Goal: Ask a question: Seek information or help from site administrators or community

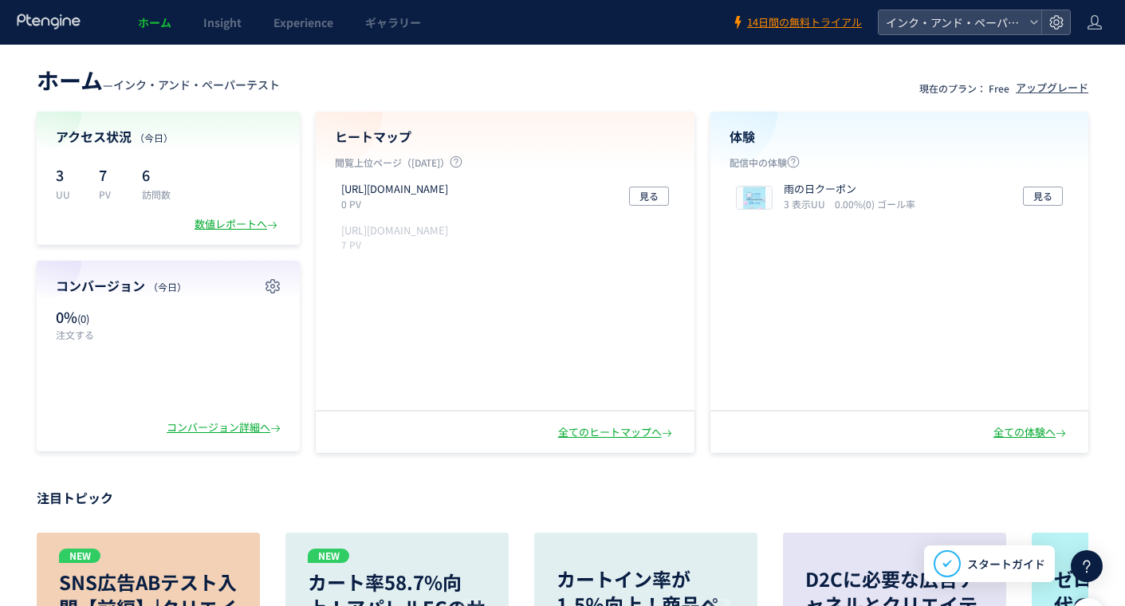
scroll to position [80, 0]
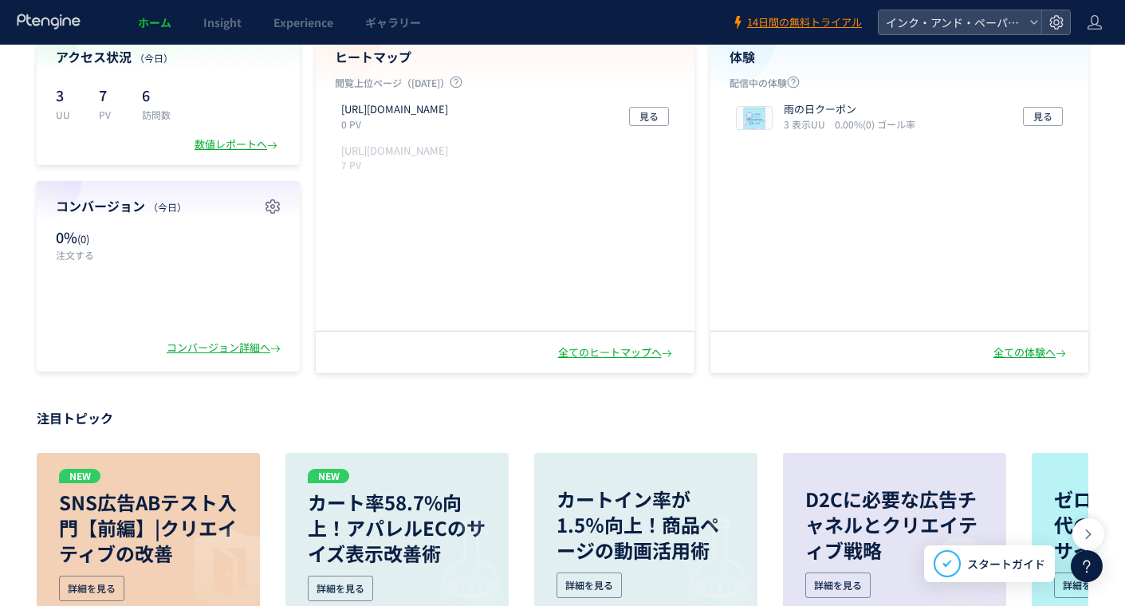
click at [1082, 565] on icon at bounding box center [1087, 566] width 19 height 19
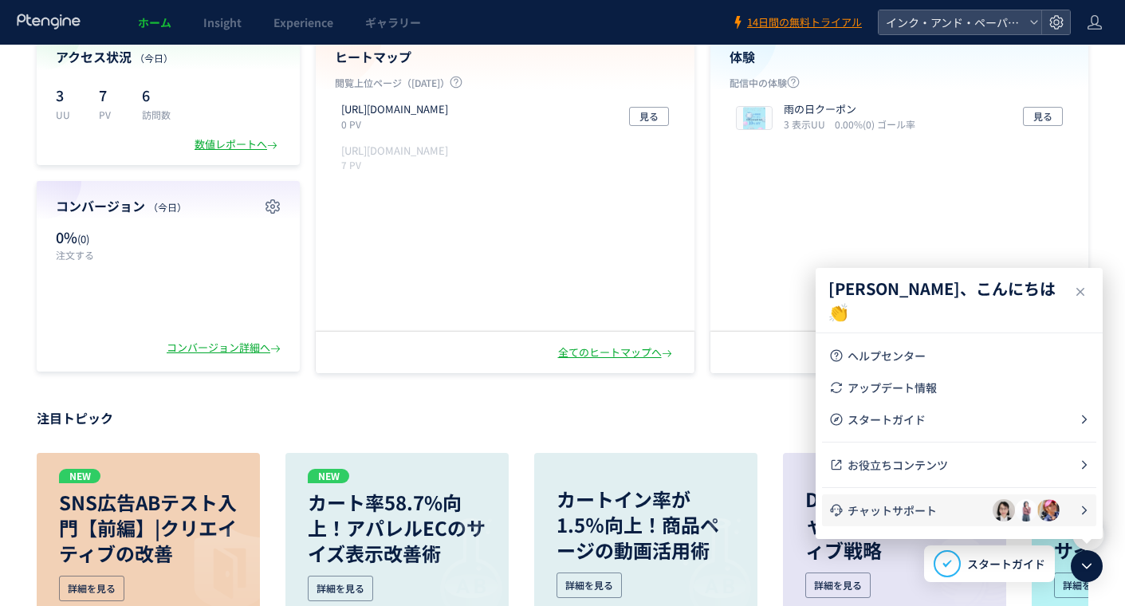
click at [964, 507] on span "チャットサポート" at bounding box center [920, 511] width 145 height 16
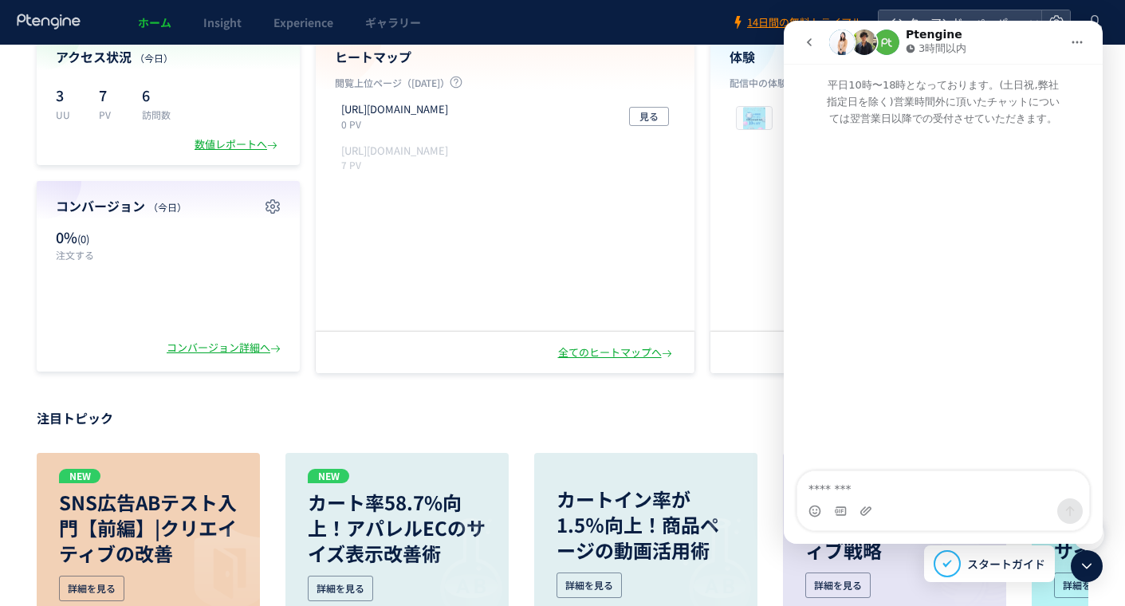
scroll to position [0, 0]
click at [810, 39] on icon "go back" at bounding box center [809, 42] width 13 height 13
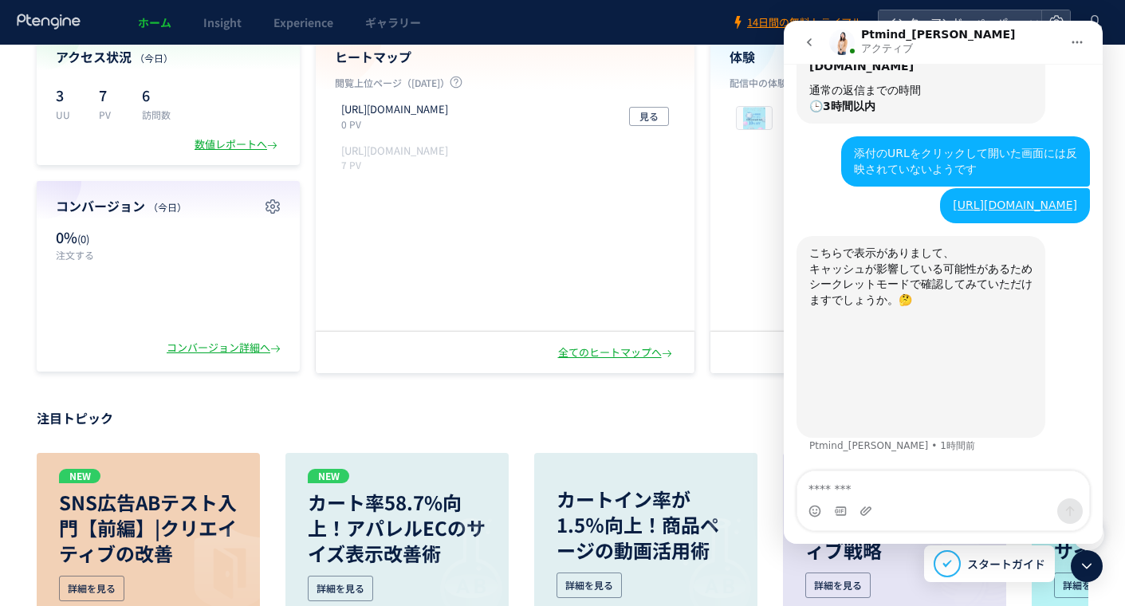
scroll to position [349, 0]
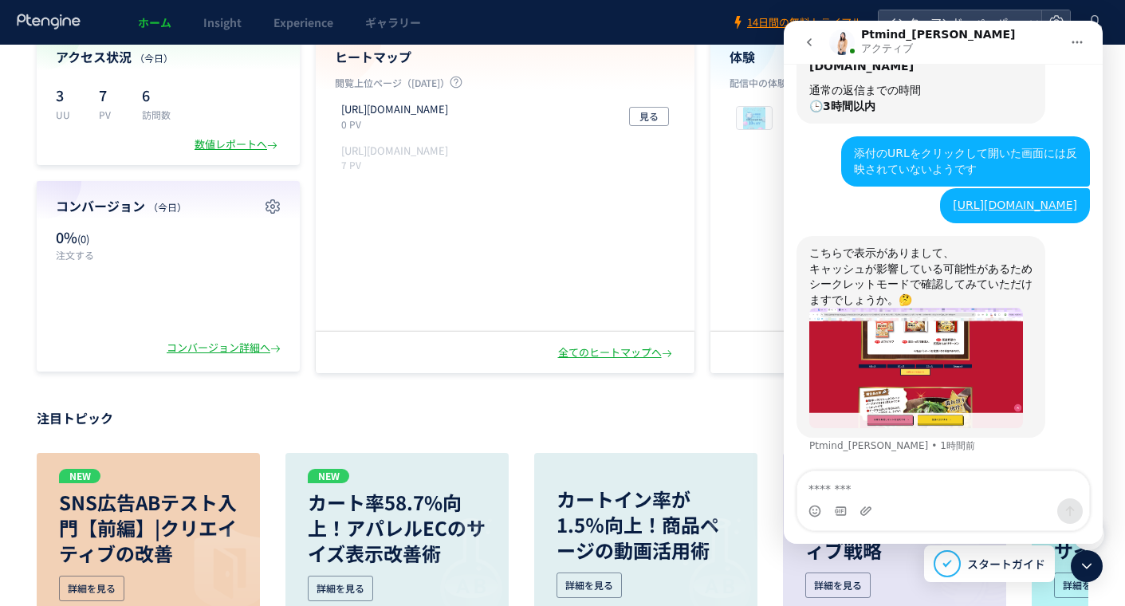
drag, startPoint x: 1035, startPoint y: 210, endPoint x: 846, endPoint y: 143, distance: 201.3
click at [940, 188] on div "https://share.fcoop-enjoy.jp/tooltest/b/?preview_ptx_token=v4-38d25c69-e948-482…" at bounding box center [1015, 205] width 150 height 35
copy link "https://share.fcoop-enjoy.jp/tooltest/b/?preview_ptx_token=v4-38d25c69-e948-482…"
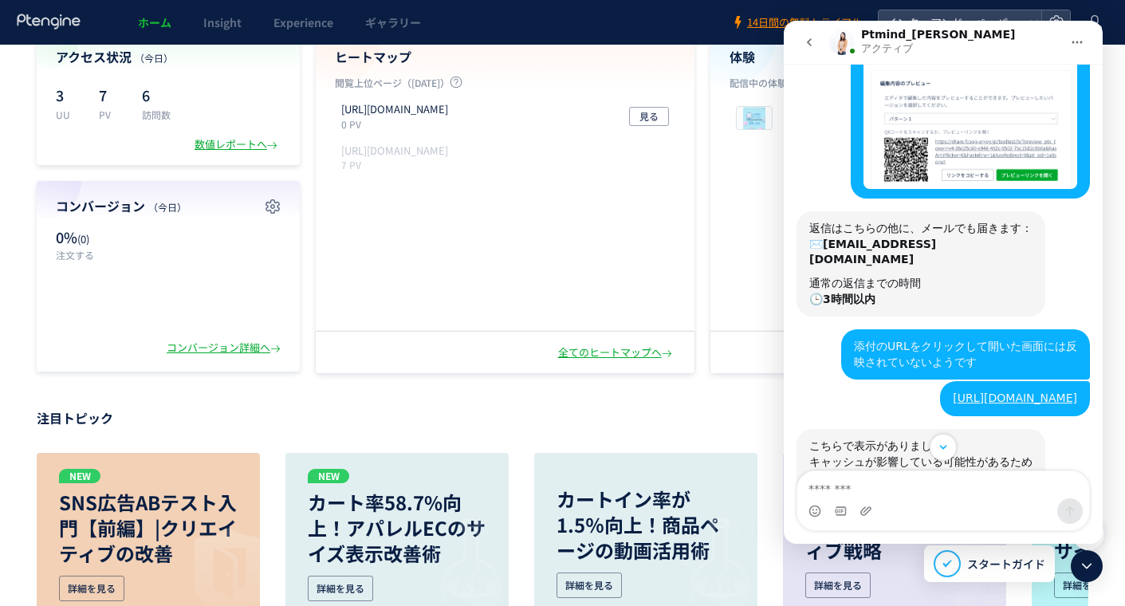
scroll to position [30, 0]
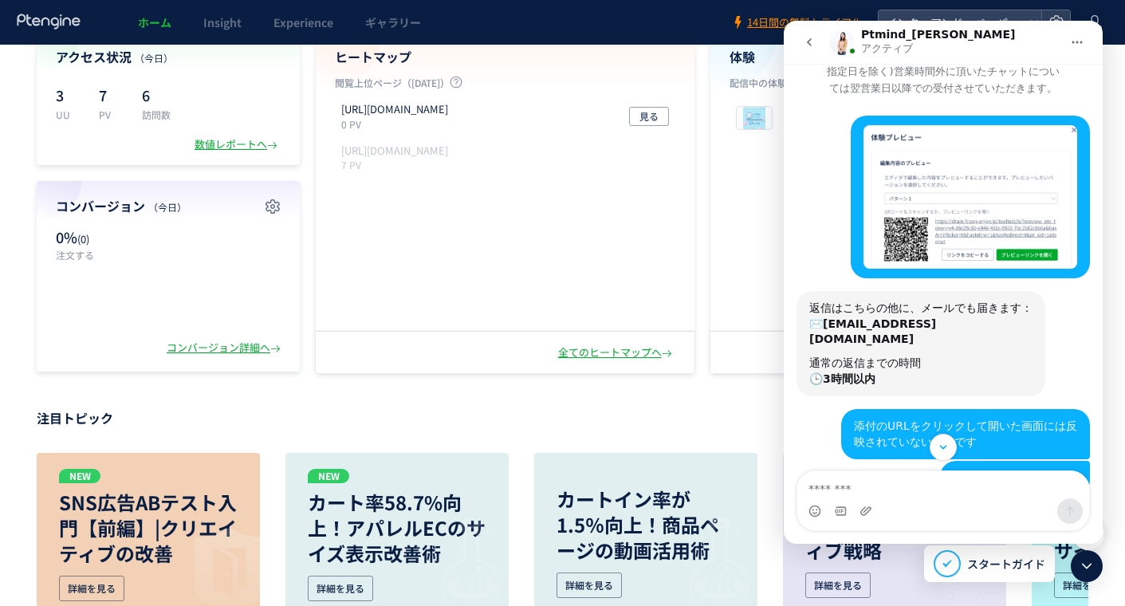
click at [804, 35] on button "go back" at bounding box center [809, 42] width 30 height 30
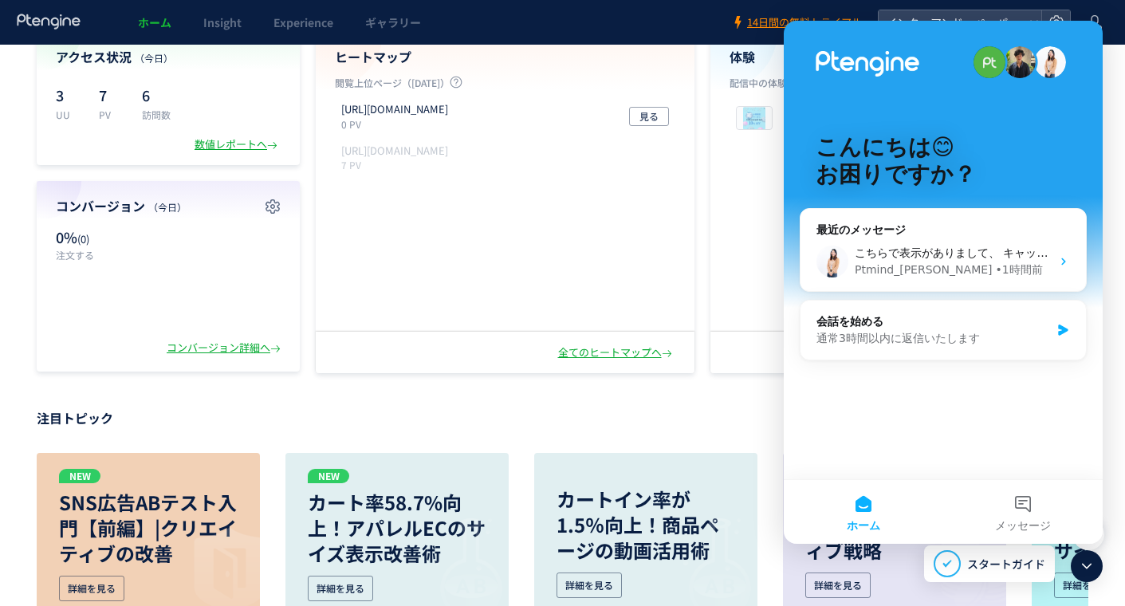
click at [1089, 563] on icon at bounding box center [1087, 566] width 19 height 19
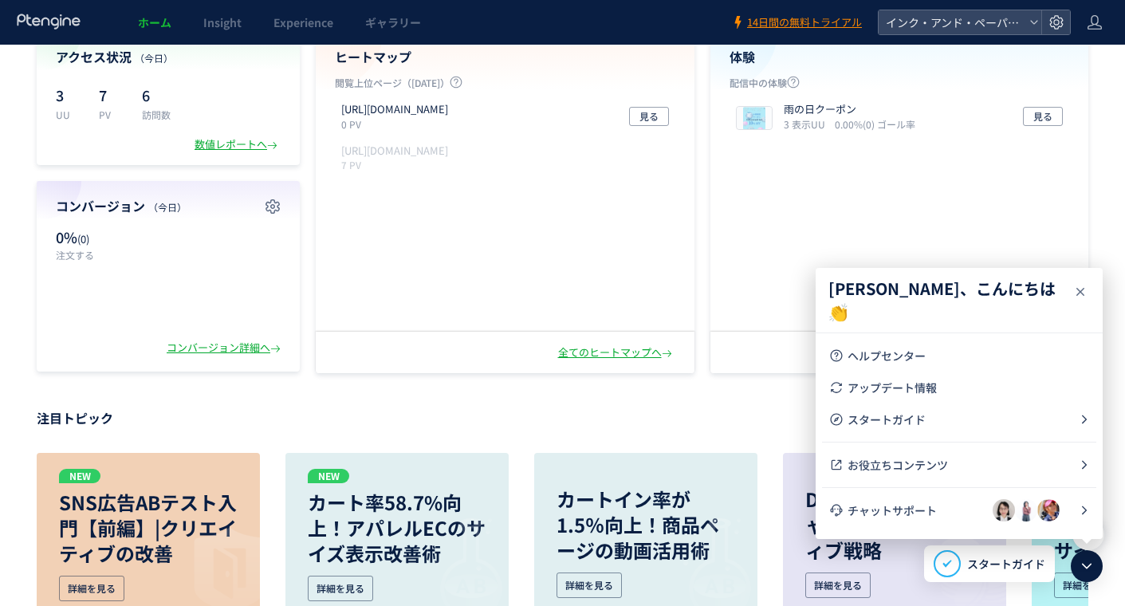
click at [1076, 286] on icon at bounding box center [1080, 291] width 19 height 19
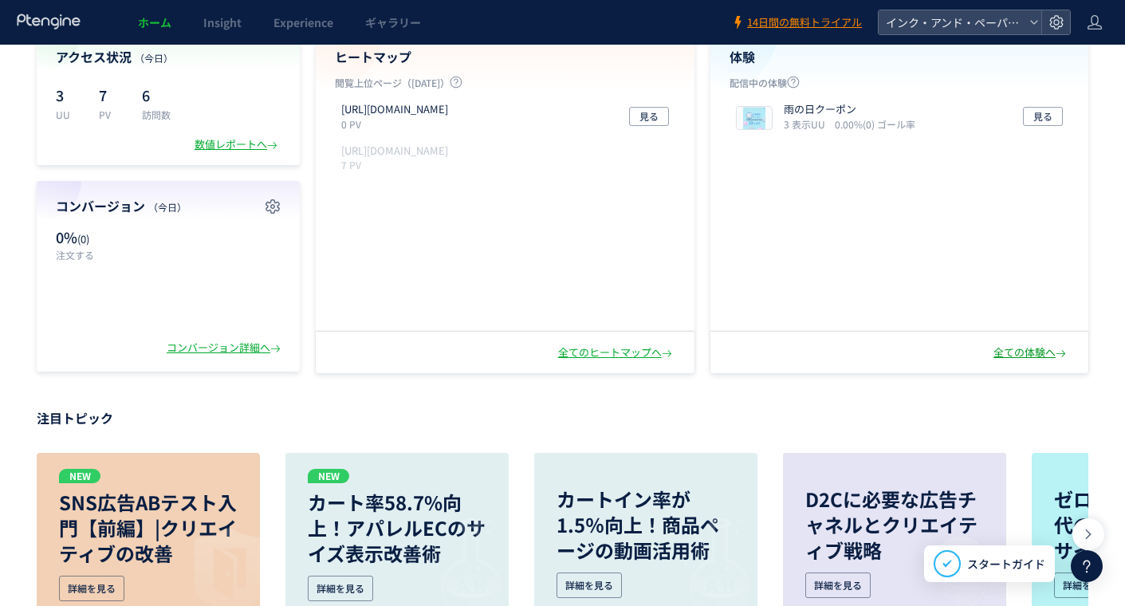
click at [1047, 349] on div "全ての体験へ" at bounding box center [1032, 352] width 76 height 15
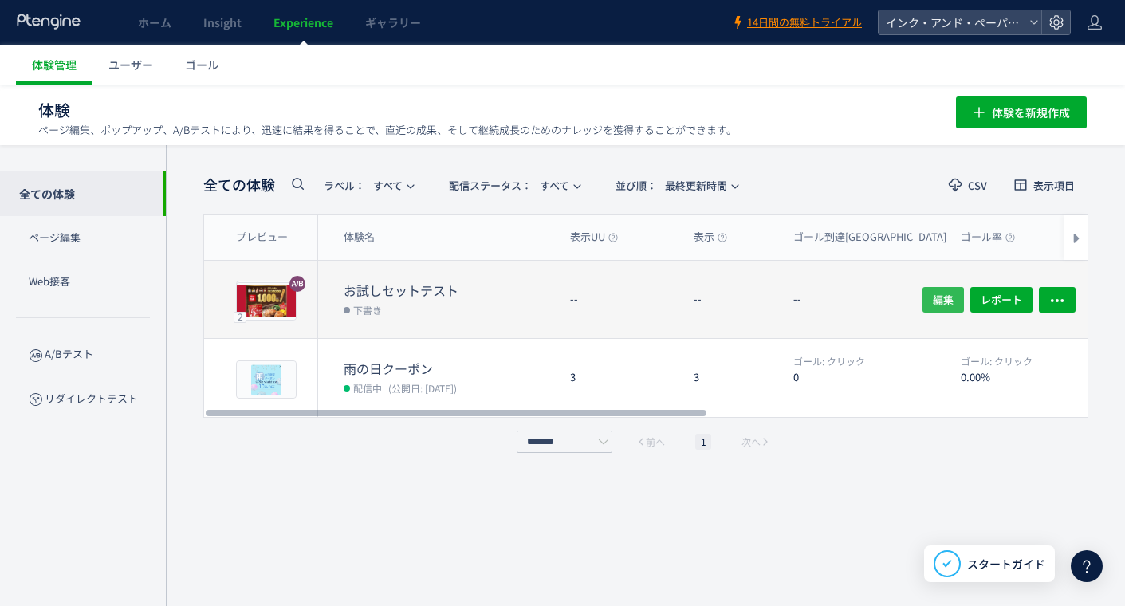
click at [944, 300] on span "編集" at bounding box center [943, 299] width 21 height 26
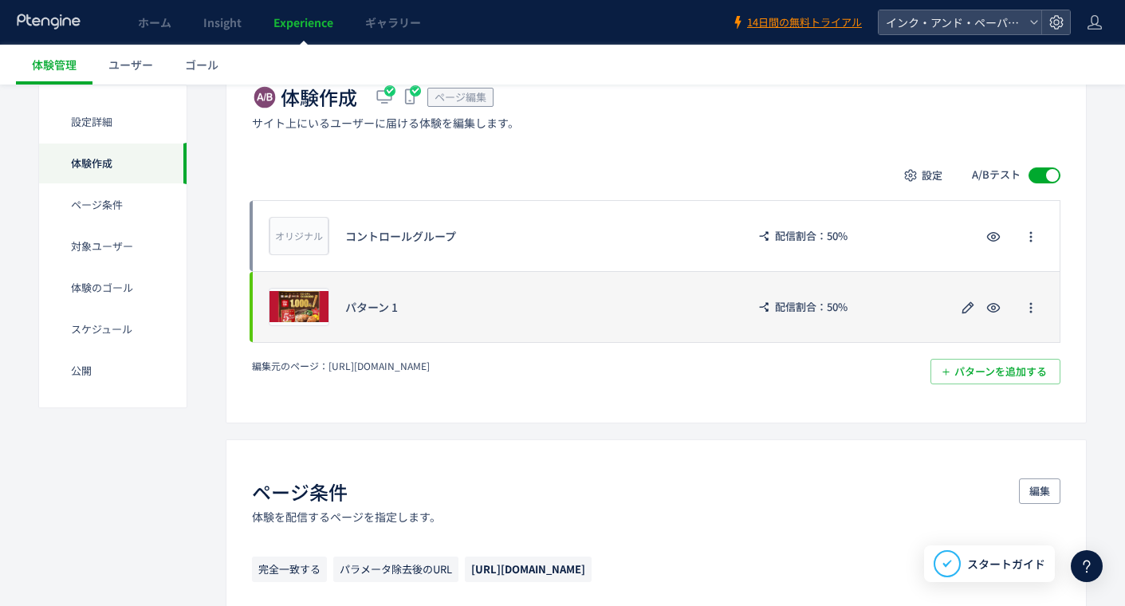
scroll to position [319, 0]
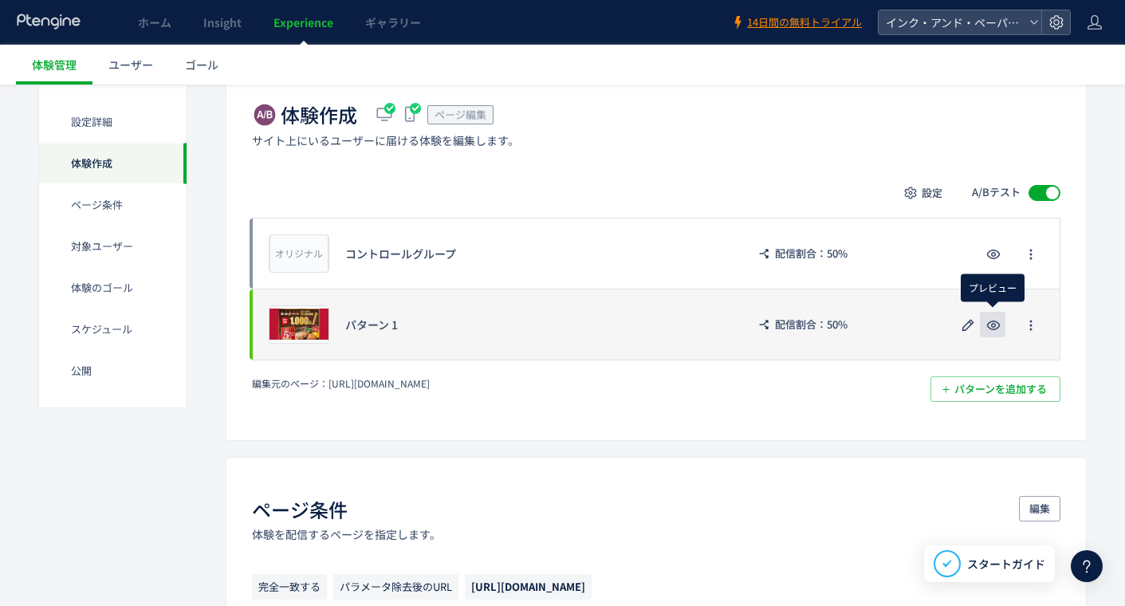
click at [989, 325] on icon "button" at bounding box center [993, 325] width 19 height 19
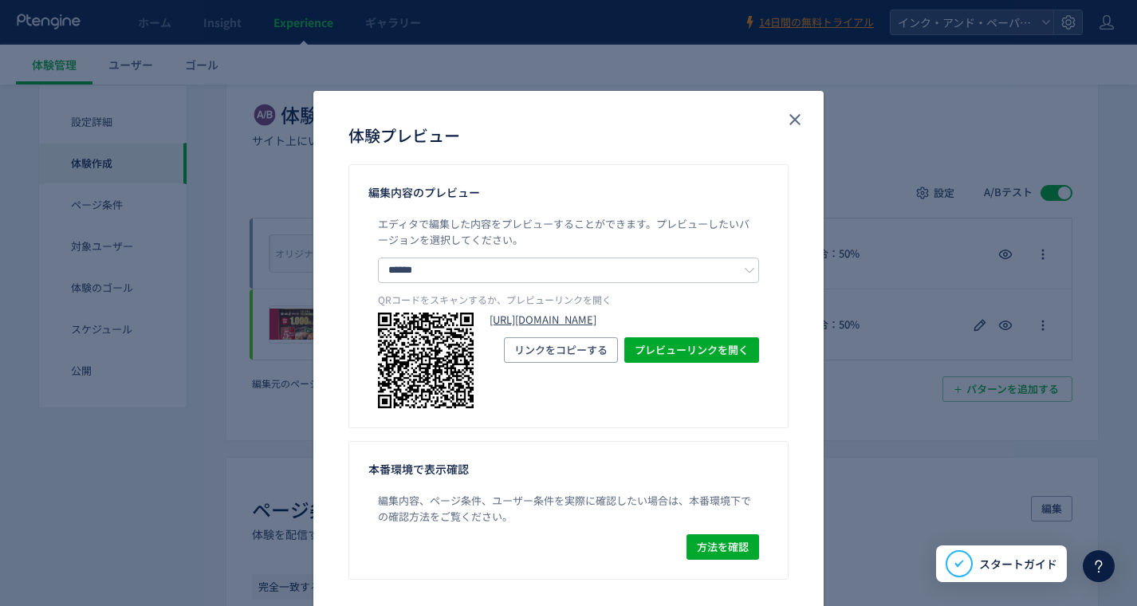
click at [515, 328] on link "https://share.fcoop-enjoy.jp/tooltest/b/?preview_ptx_token=v4-83e57db7-98b3-44b…" at bounding box center [625, 320] width 270 height 15
click at [553, 363] on span "リンクをコピーする" at bounding box center [560, 350] width 93 height 26
click at [791, 113] on icon "close" at bounding box center [795, 119] width 19 height 19
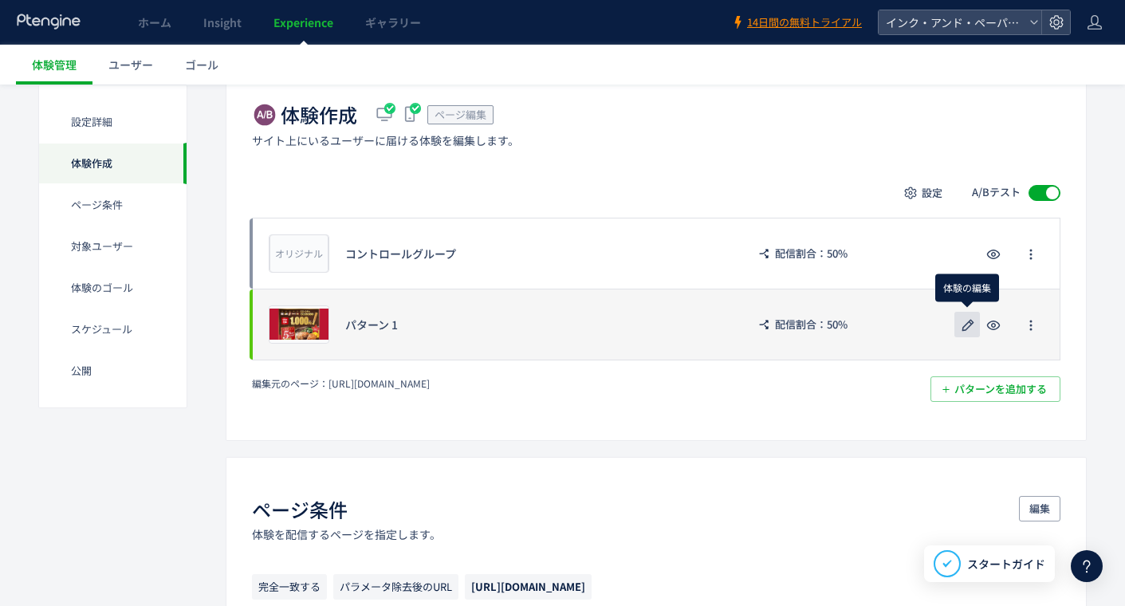
click at [972, 328] on icon "button" at bounding box center [968, 325] width 19 height 19
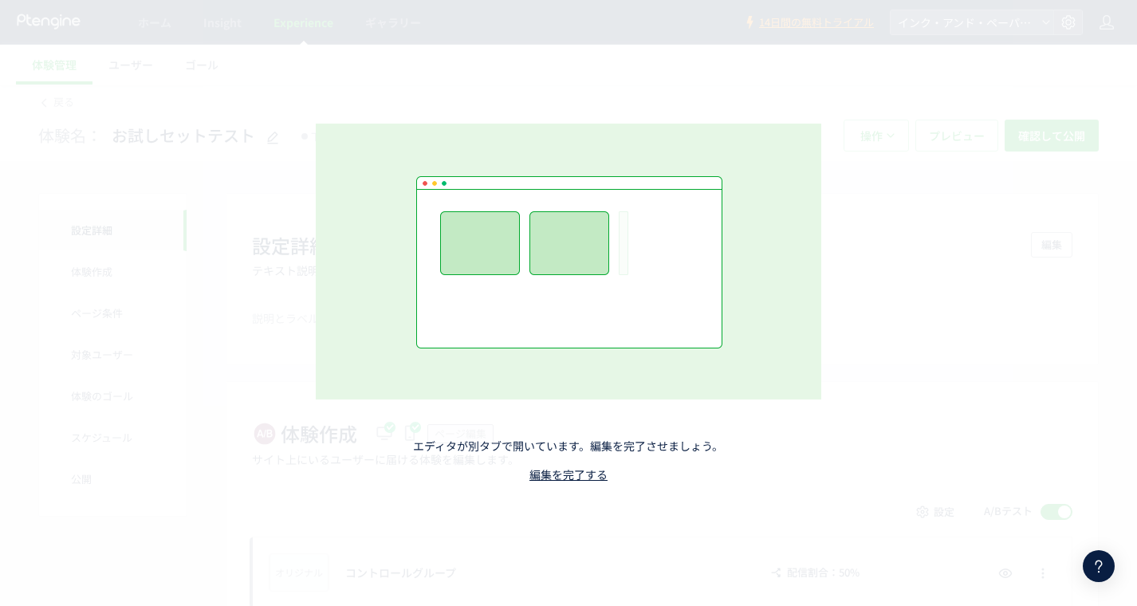
click at [1096, 570] on icon at bounding box center [1099, 566] width 19 height 19
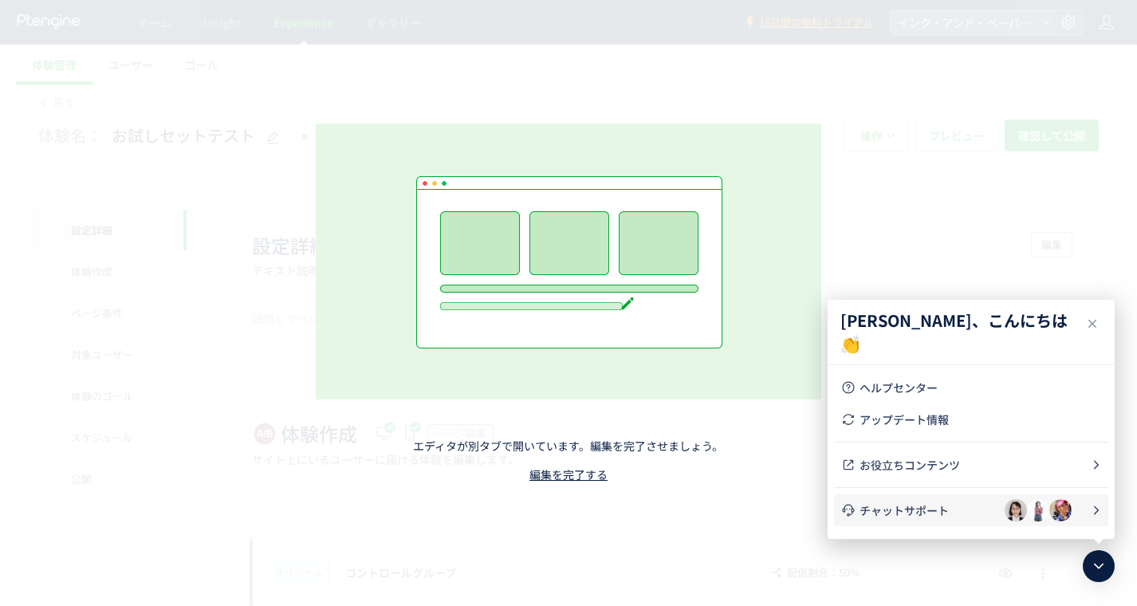
drag, startPoint x: 967, startPoint y: 511, endPoint x: 968, endPoint y: 519, distance: 8.1
click at [0, 0] on li "チャットサポート" at bounding box center [0, 0] width 0 height 0
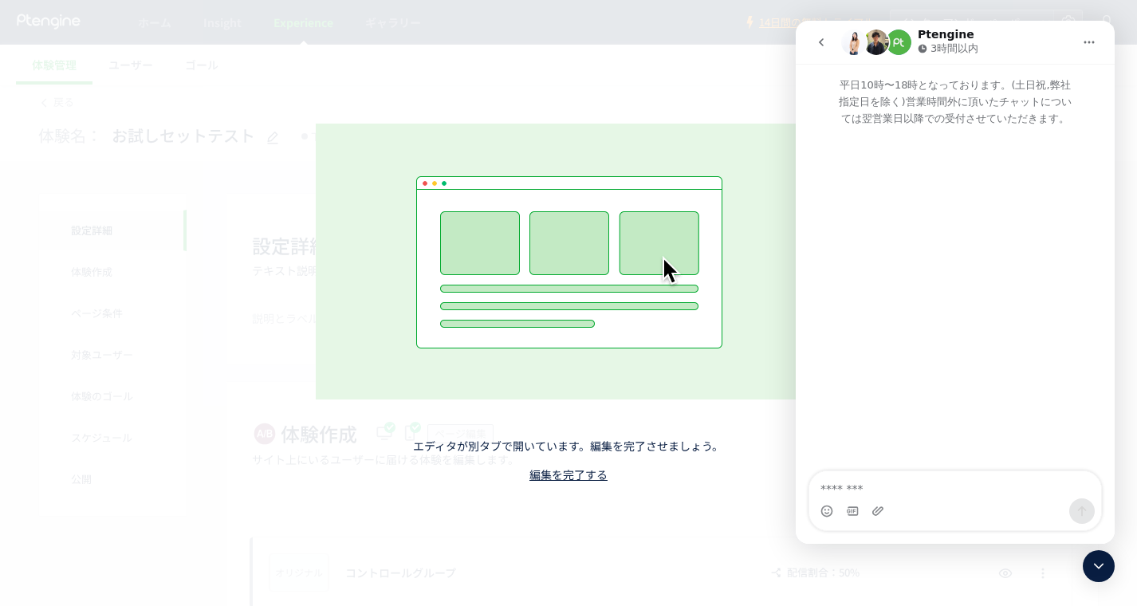
click at [814, 35] on button "go back" at bounding box center [821, 42] width 30 height 30
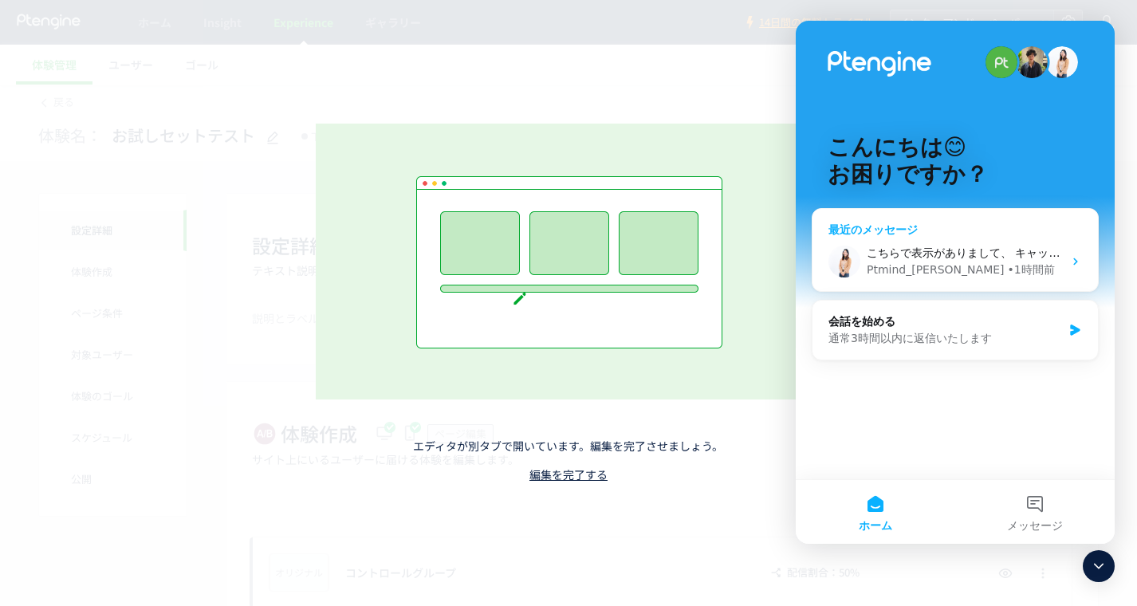
click at [945, 243] on div "こちらで表示がありまして、 キャッシュが影響している可能性があるため シークレットモードで確認してみていただけますでしょうか。🤔 Ptmind_伊東 • 1時…" at bounding box center [956, 261] width 286 height 59
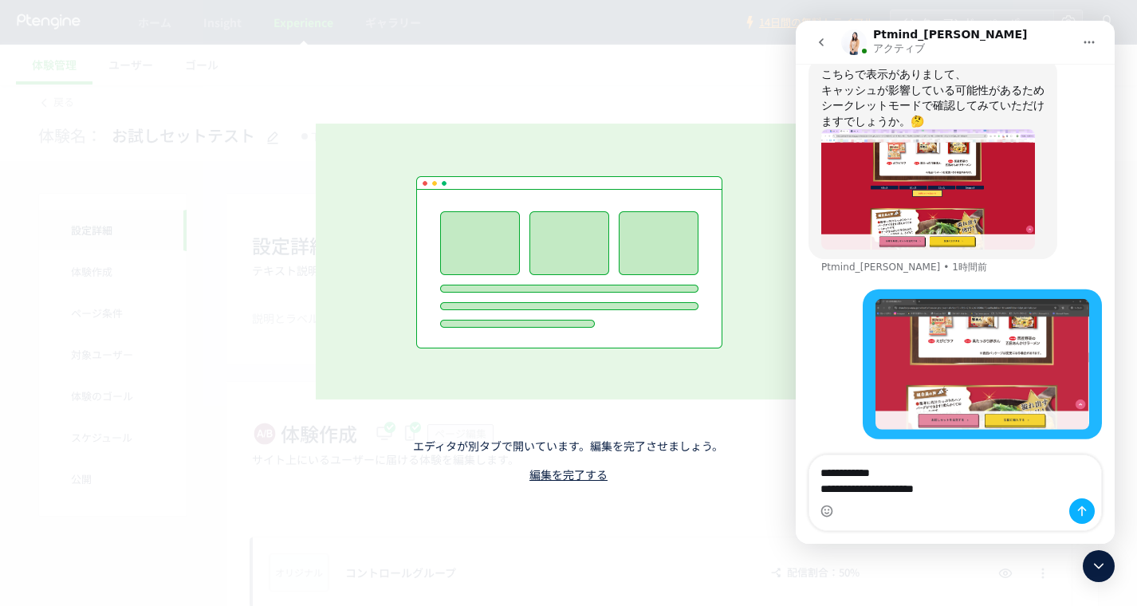
scroll to position [545, 0]
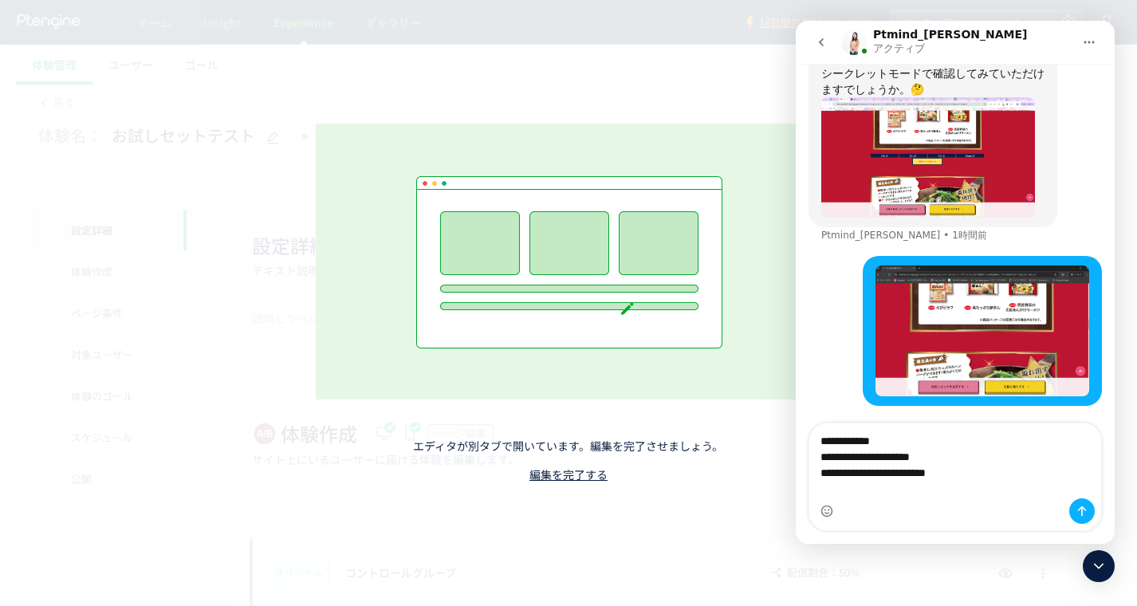
type textarea "**********"
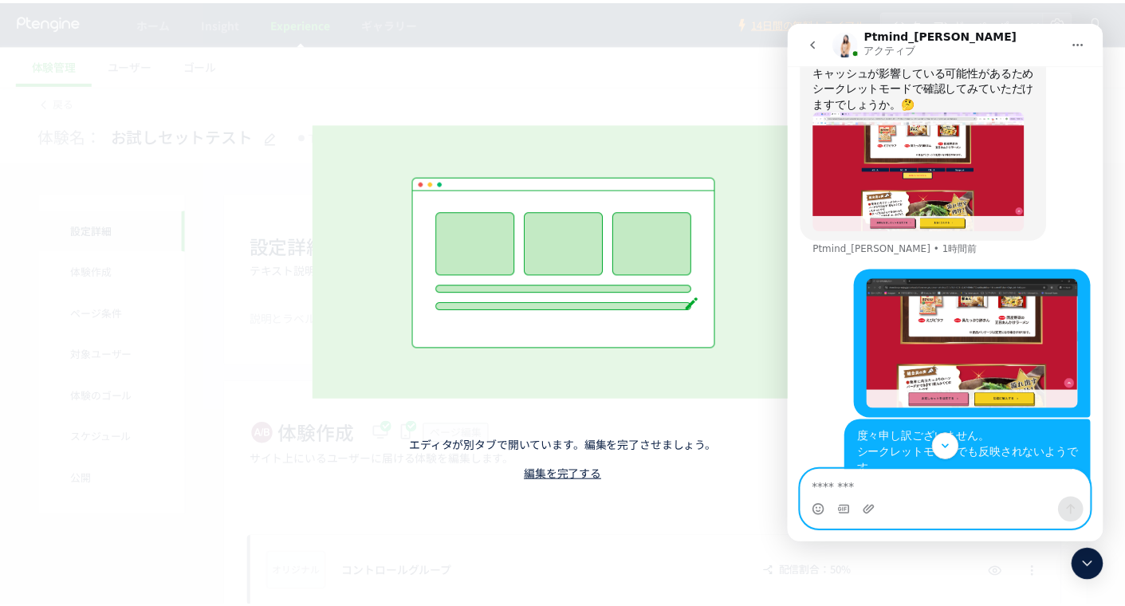
scroll to position [581, 0]
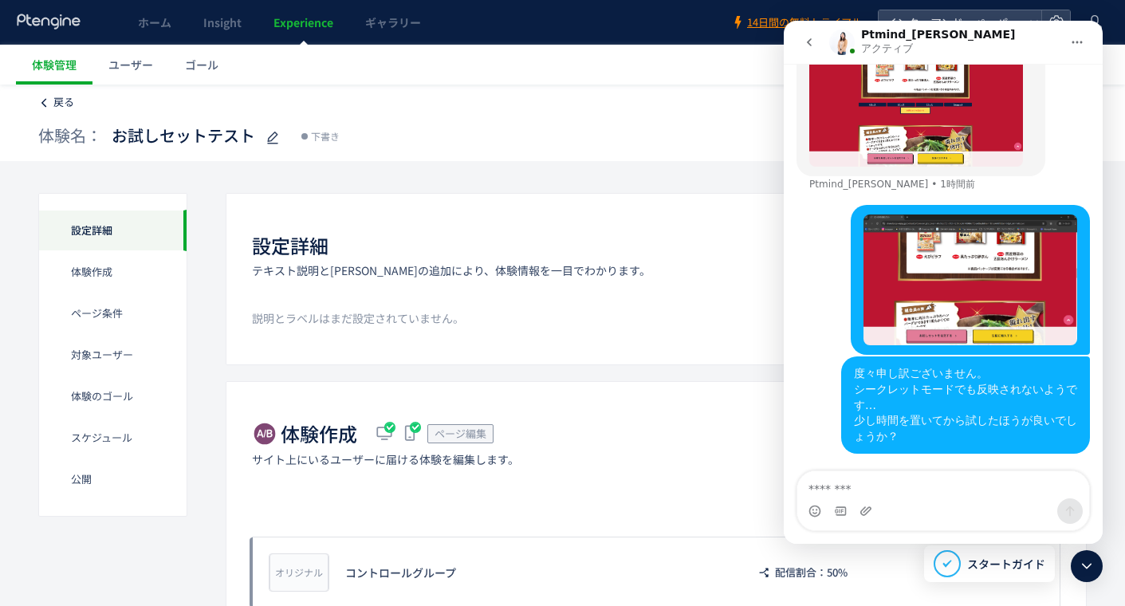
click at [62, 96] on span "戻る" at bounding box center [63, 101] width 21 height 15
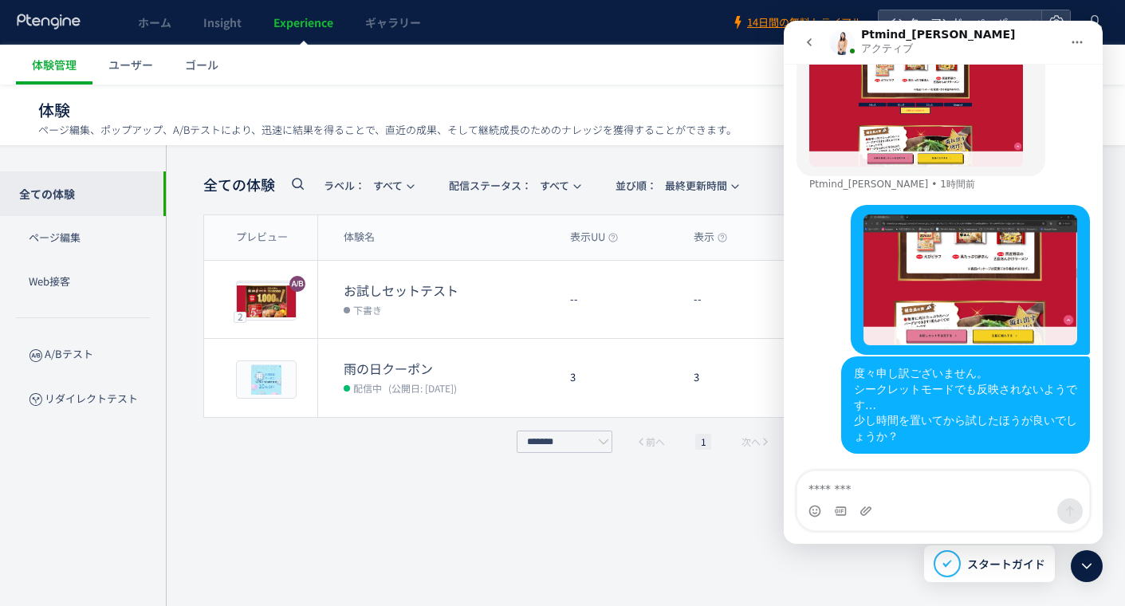
click at [809, 42] on icon "go back" at bounding box center [809, 42] width 5 height 8
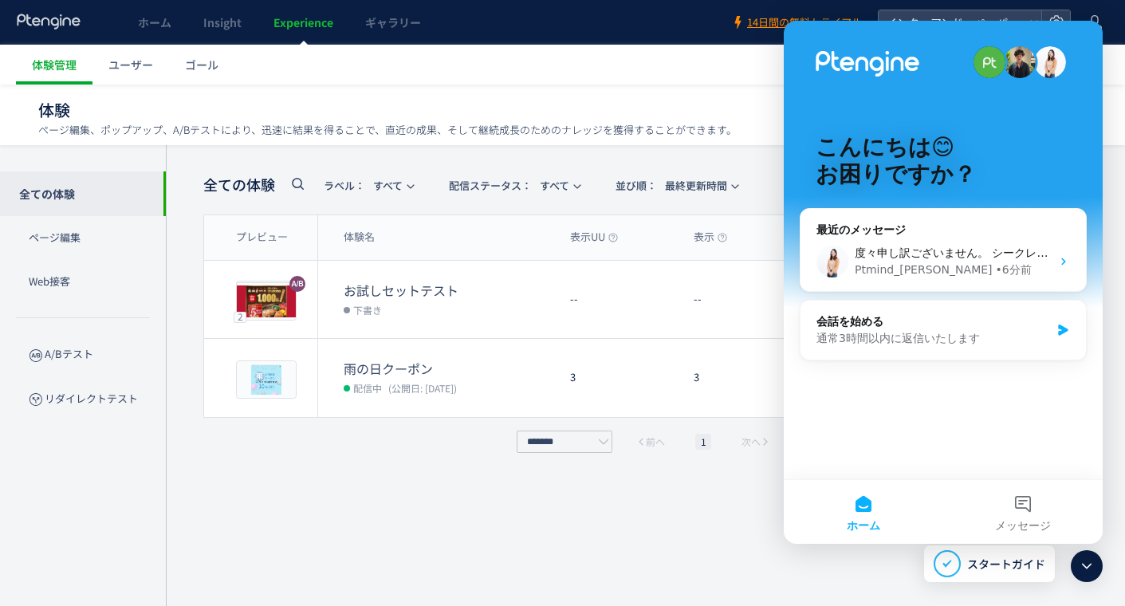
click at [1099, 554] on div "橋井さん、こんにちは 👏 ブログ お客さまストーリー 動画コンテンツ コミュニティー ヘルプセンター アップデート情報 スタートガイド お役立ちコンテンツ チ…" at bounding box center [1087, 566] width 32 height 32
click at [1092, 559] on icon at bounding box center [1087, 566] width 19 height 19
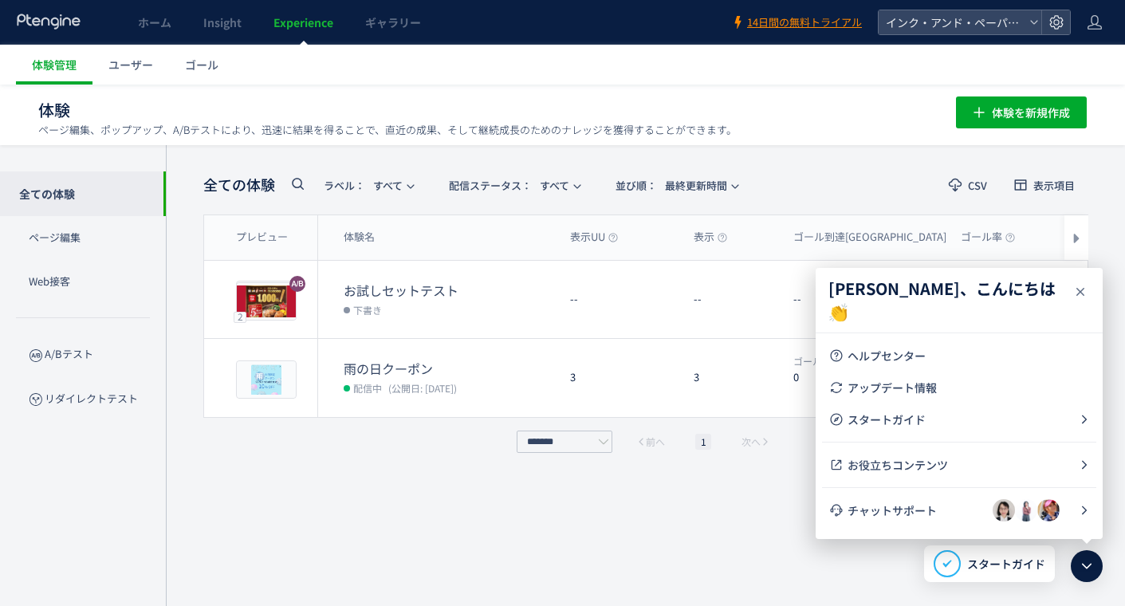
click at [1085, 290] on icon at bounding box center [1080, 291] width 19 height 19
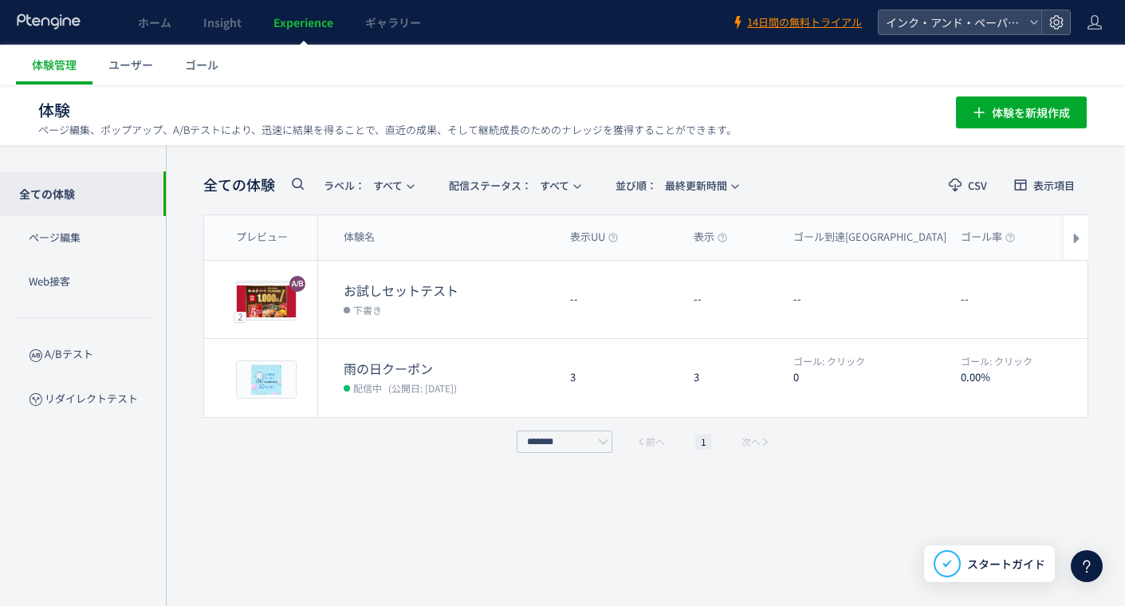
click at [581, 538] on div "全ての体験 ラベル： すべて 配信ステータス​： すべて 並び順： 最終更新時間 CSV 表示項目 プレビュー 体験名 表示UU 表示 ゴール到達UU ゴール…" at bounding box center [645, 375] width 885 height 413
click at [593, 501] on div "全ての体験 ラベル： すべて 配信ステータス​： すべて 並び順： 最終更新時間 CSV 表示項目 プレビュー 体験名 表示UU 表示 ゴール到達UU ゴール…" at bounding box center [645, 375] width 885 height 413
click at [580, 504] on div "全ての体験 ラベル： すべて 配信ステータス​： すべて 並び順： 最終更新時間 CSV 表示項目 プレビュー 体験名 表示UU 表示 ゴール到達UU ゴール…" at bounding box center [645, 375] width 885 height 413
click at [498, 540] on div "全ての体験 ラベル： すべて 配信ステータス​： すべて 並び順： 最終更新時間 CSV 表示項目 プレビュー 体験名 表示UU 表示 ゴール到達UU ゴール…" at bounding box center [645, 375] width 885 height 413
click at [204, 71] on span "ゴール" at bounding box center [202, 65] width 34 height 16
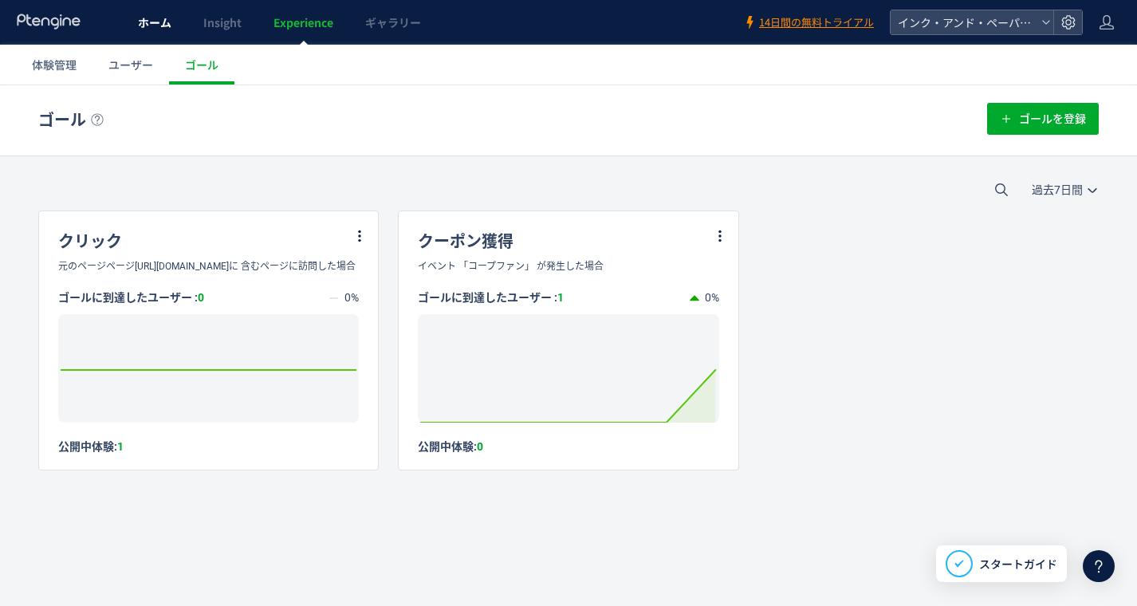
click at [144, 31] on link "ホーム" at bounding box center [154, 22] width 65 height 45
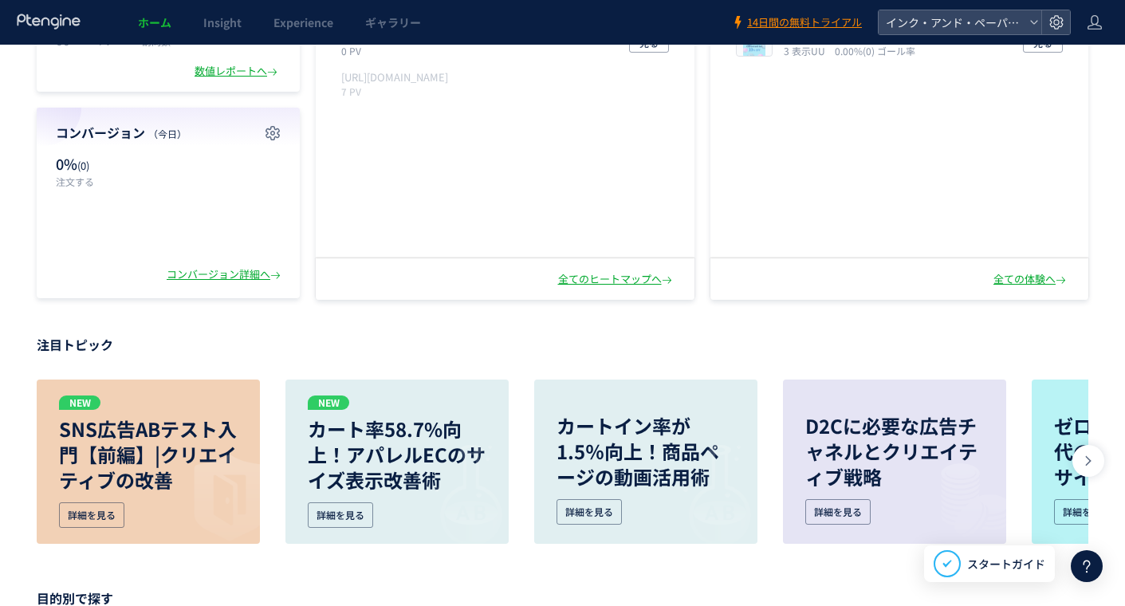
scroll to position [160, 0]
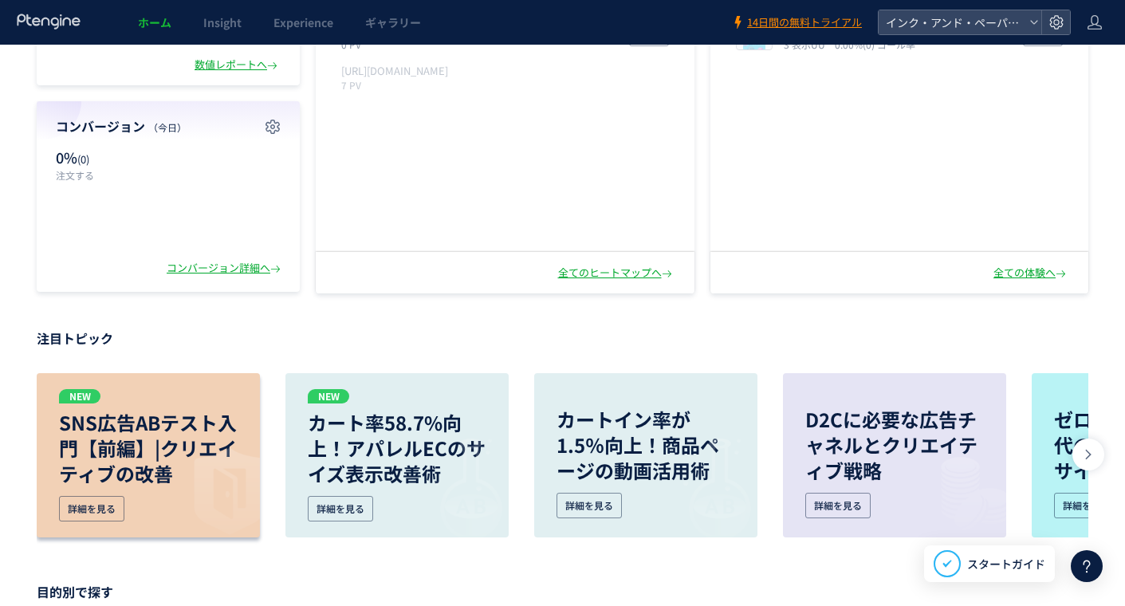
click at [187, 467] on img at bounding box center [210, 488] width 100 height 100
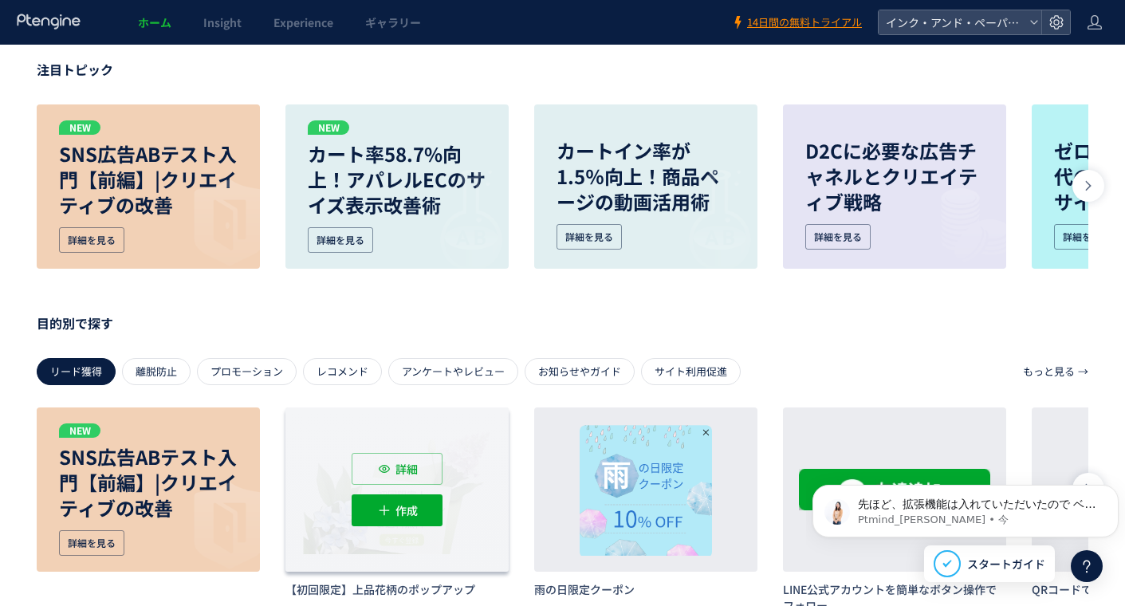
scroll to position [399, 0]
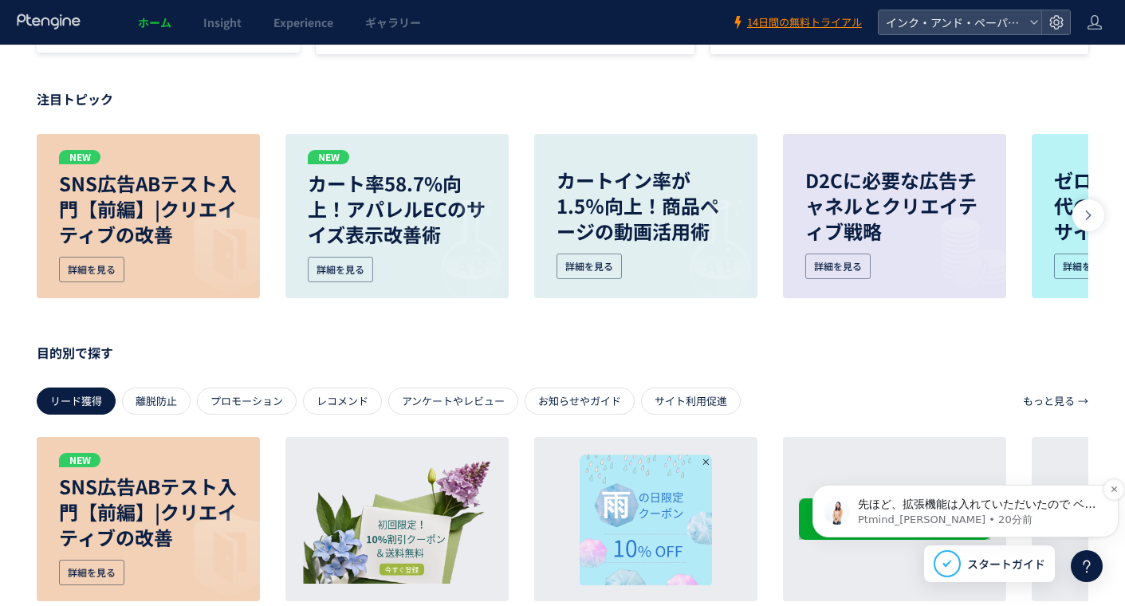
click at [1007, 509] on p "先ほど、拡張機能は入れていただいたので ベースは完了しておりはずですが シークレットモードでも反応がない場合 広告ブロッカー等が影響している可能性ありますが …" at bounding box center [978, 505] width 241 height 16
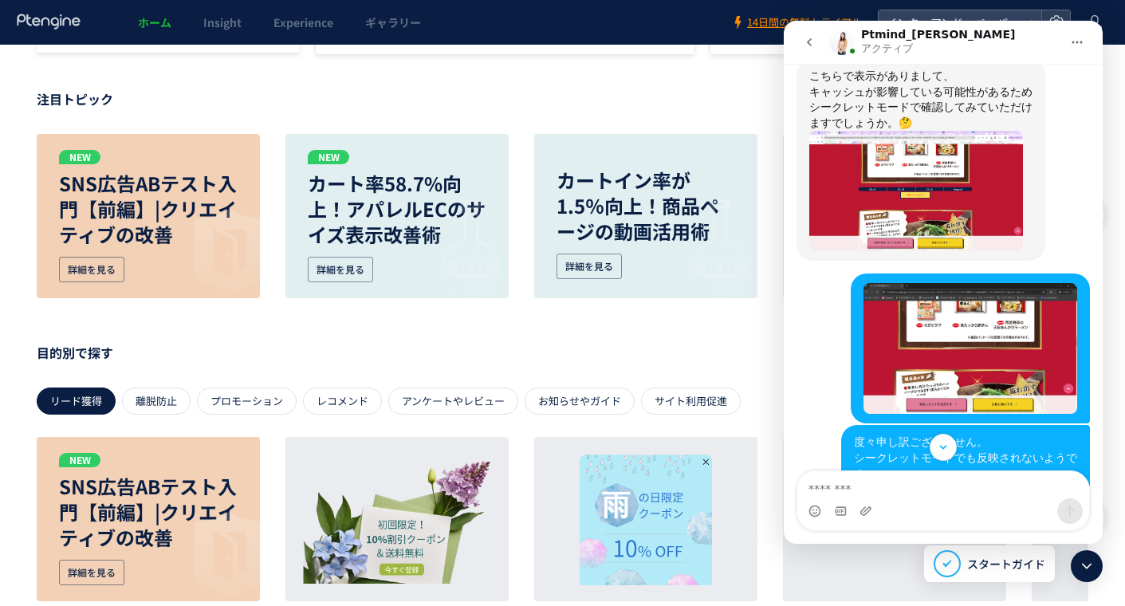
scroll to position [398, 0]
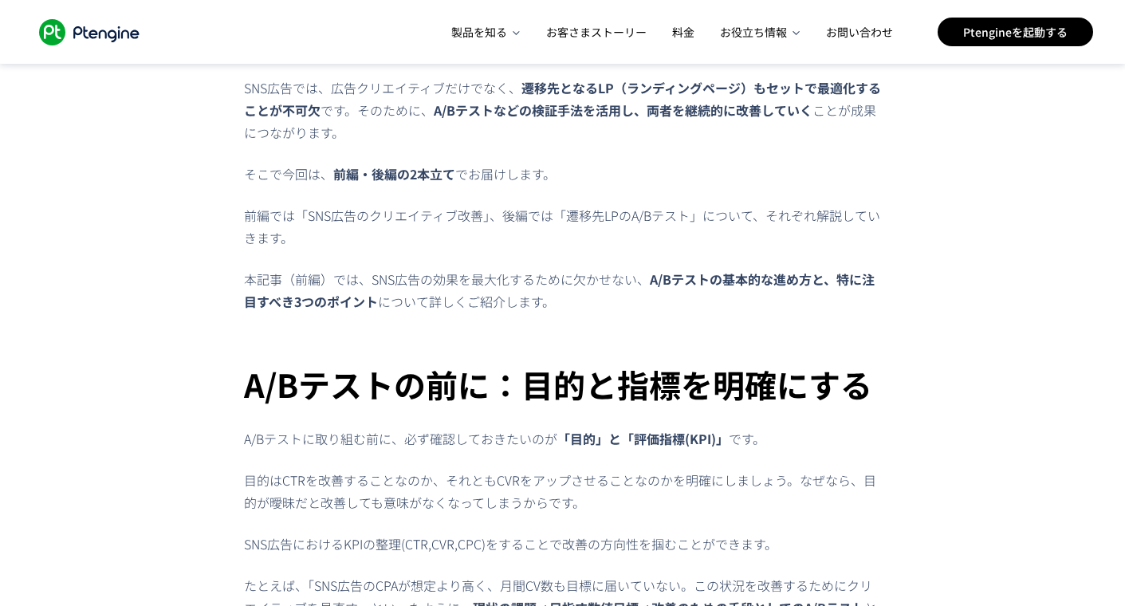
scroll to position [479, 0]
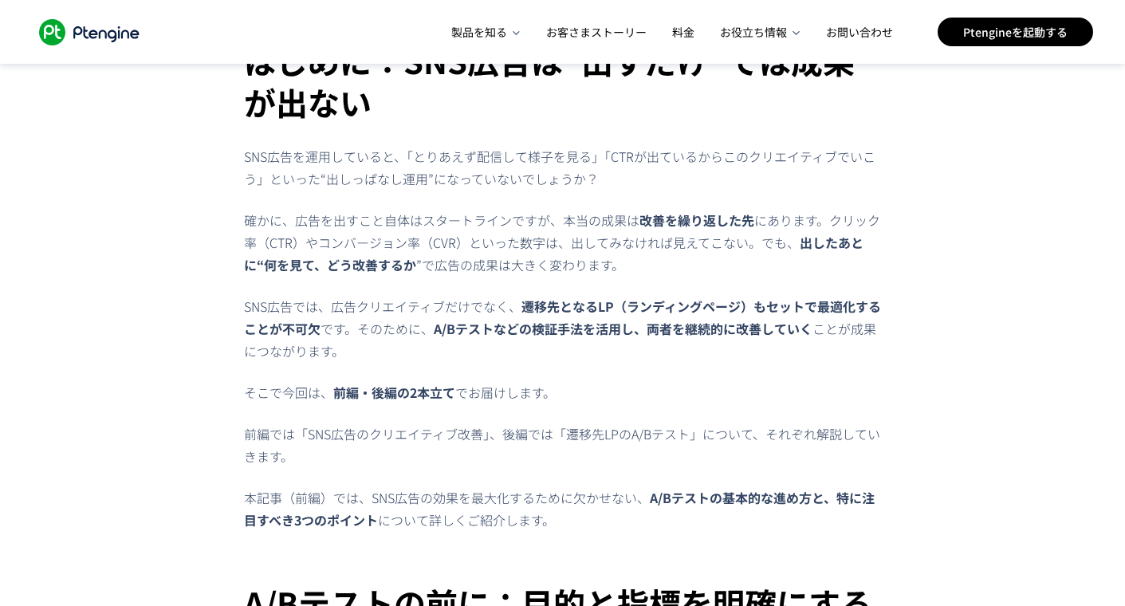
click at [386, 393] on strong "前編・後編の2本立て" at bounding box center [394, 392] width 122 height 19
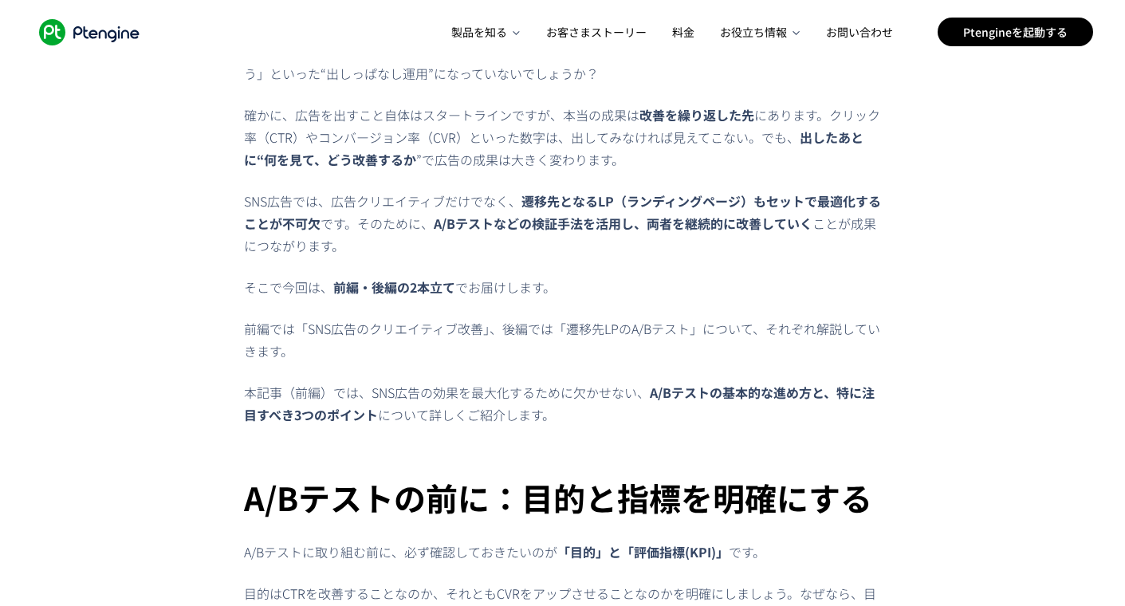
scroll to position [0, 0]
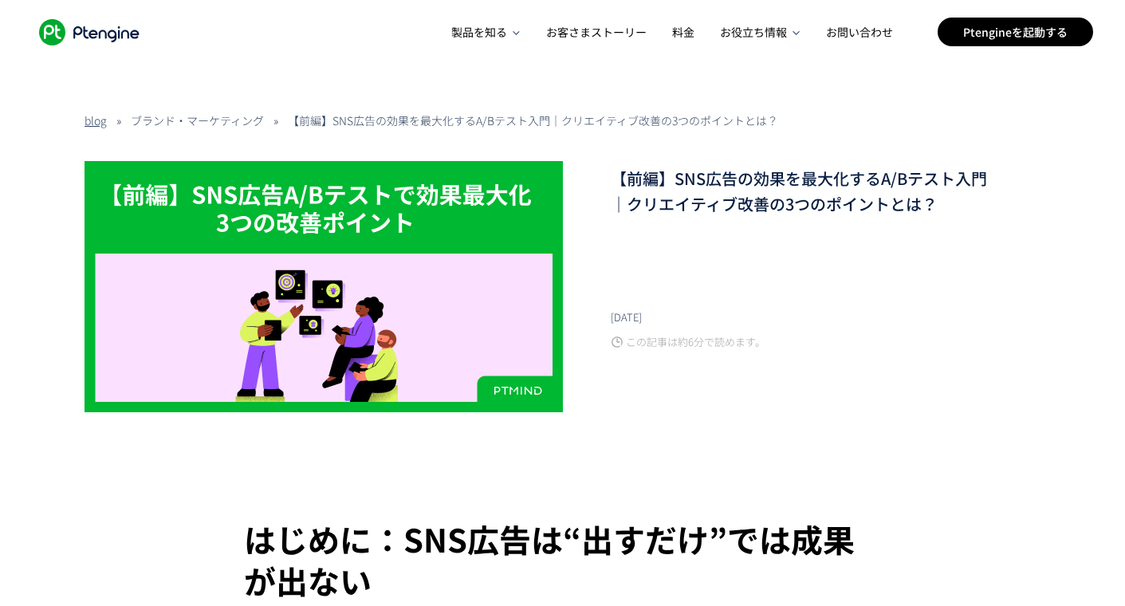
click at [215, 120] on link "ブランド・マーケティング" at bounding box center [197, 120] width 133 height 16
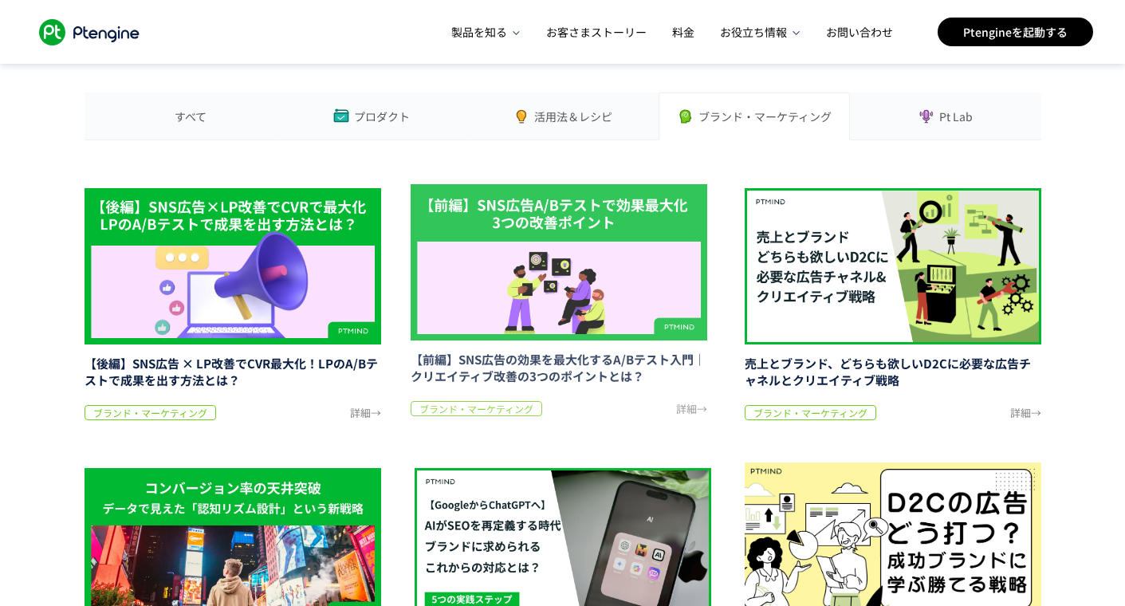
scroll to position [319, 0]
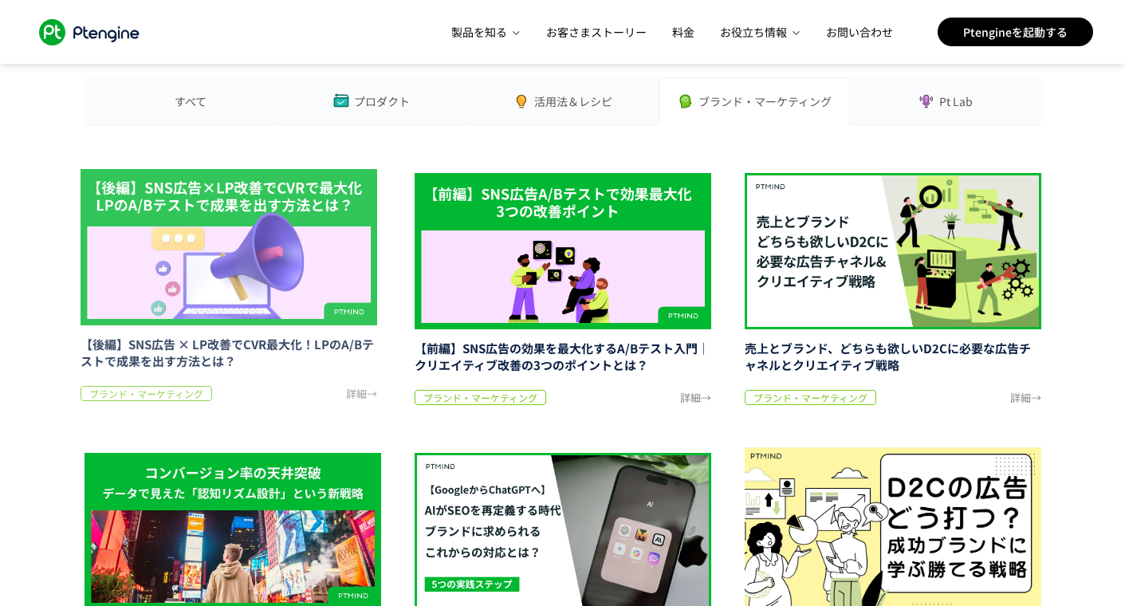
click at [254, 182] on img at bounding box center [229, 247] width 297 height 169
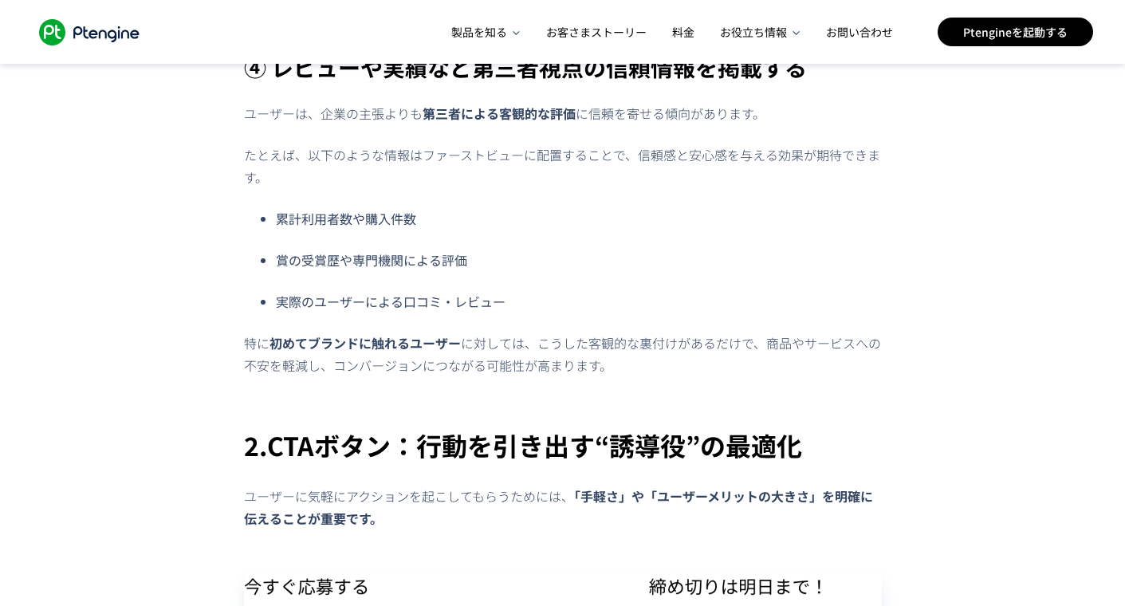
scroll to position [4148, 0]
